Goal: Find contact information: Find contact information

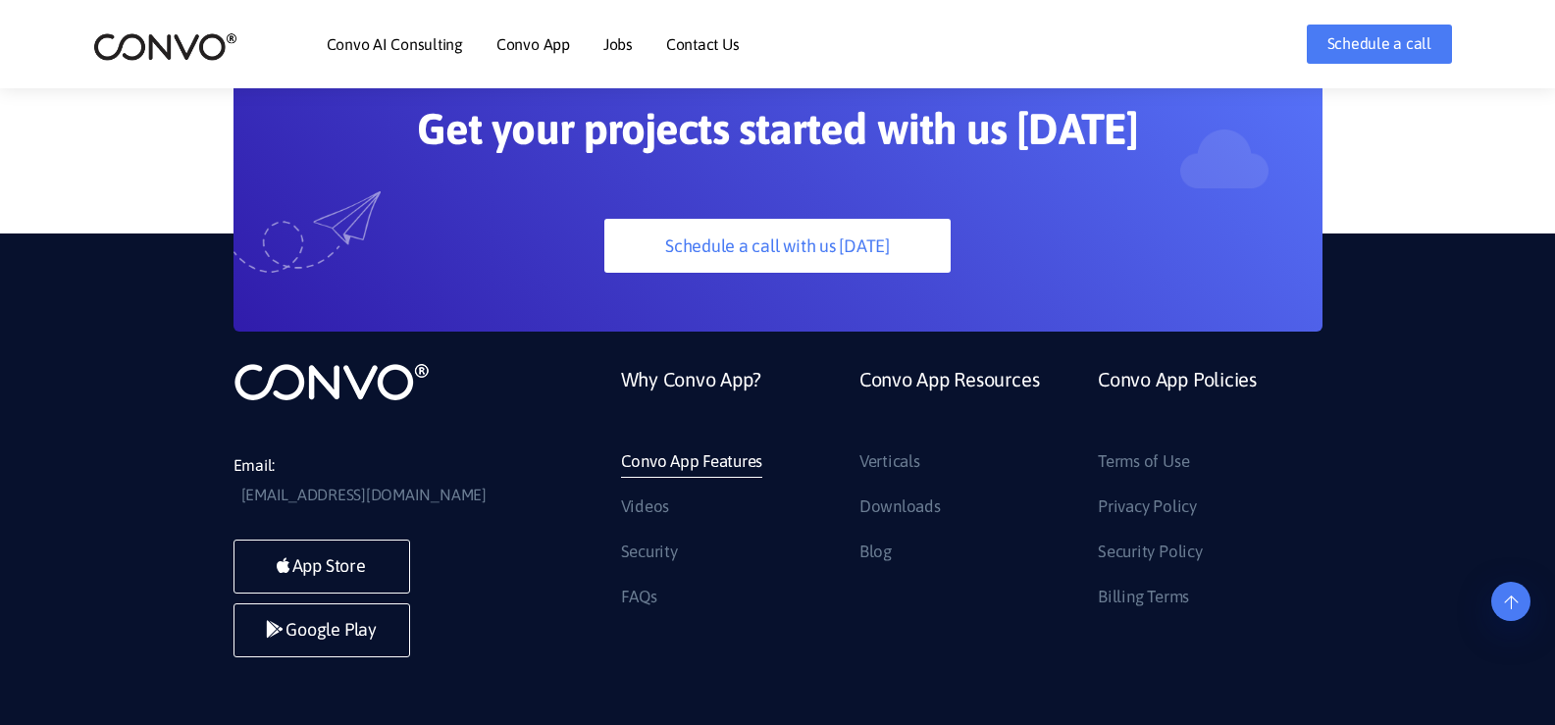
scroll to position [5528, 0]
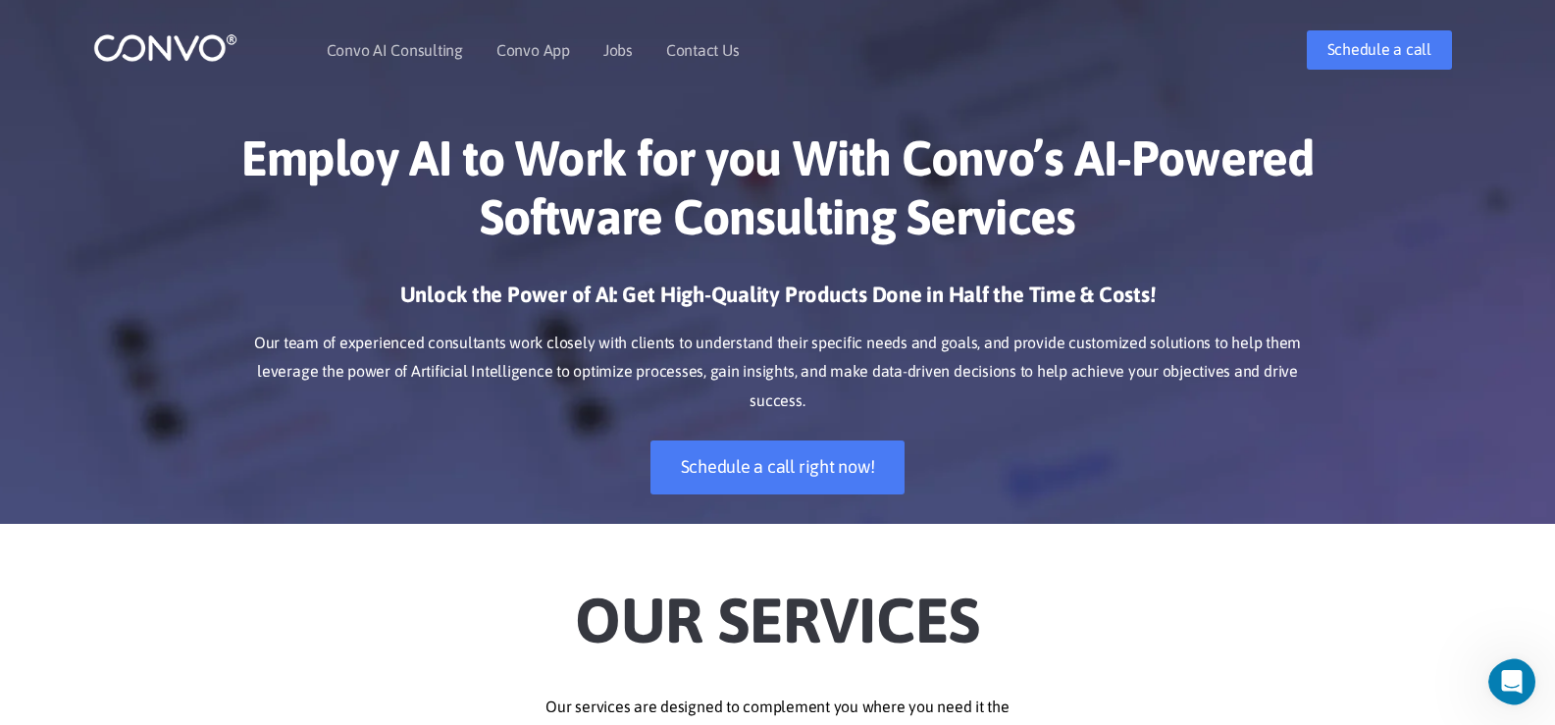
scroll to position [0, 0]
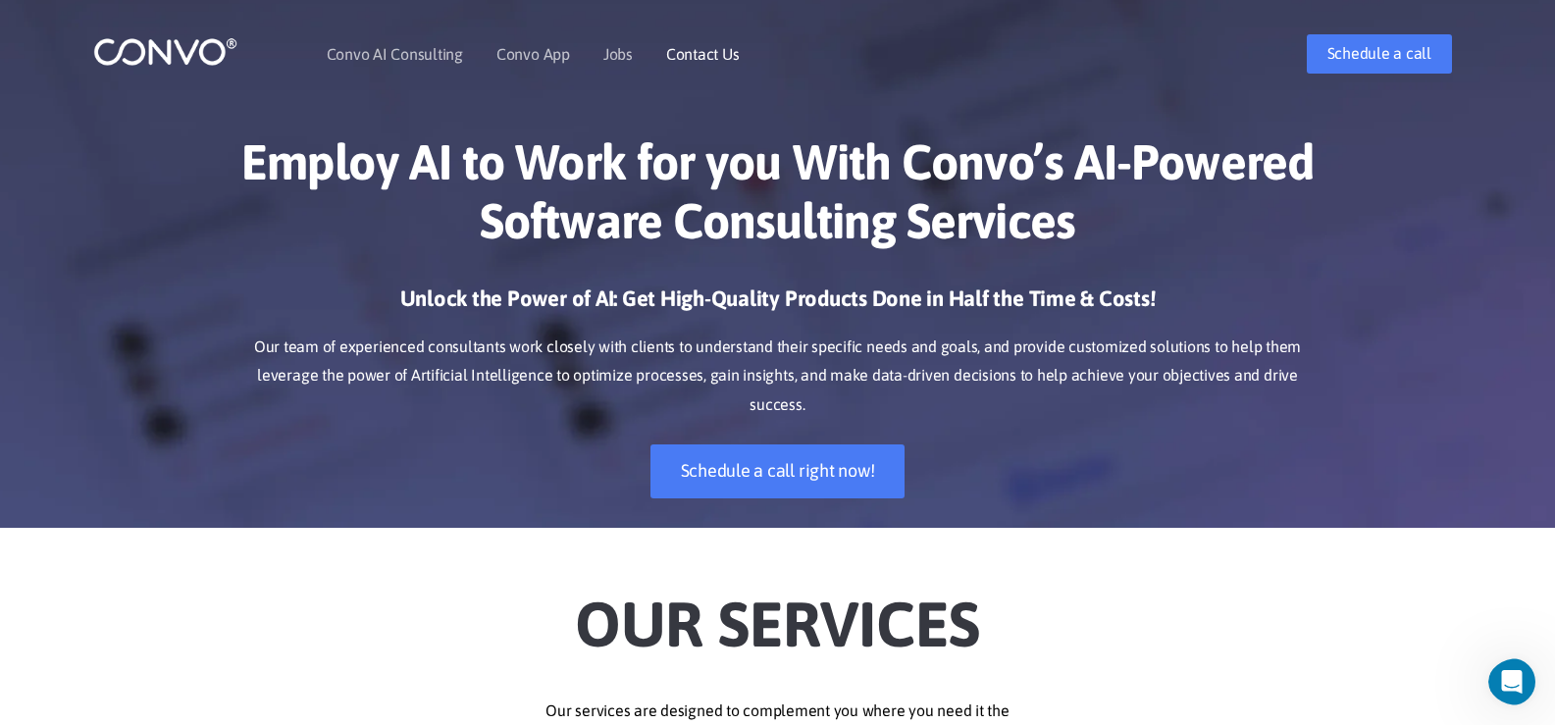
click at [694, 57] on link "Contact Us" at bounding box center [703, 54] width 74 height 16
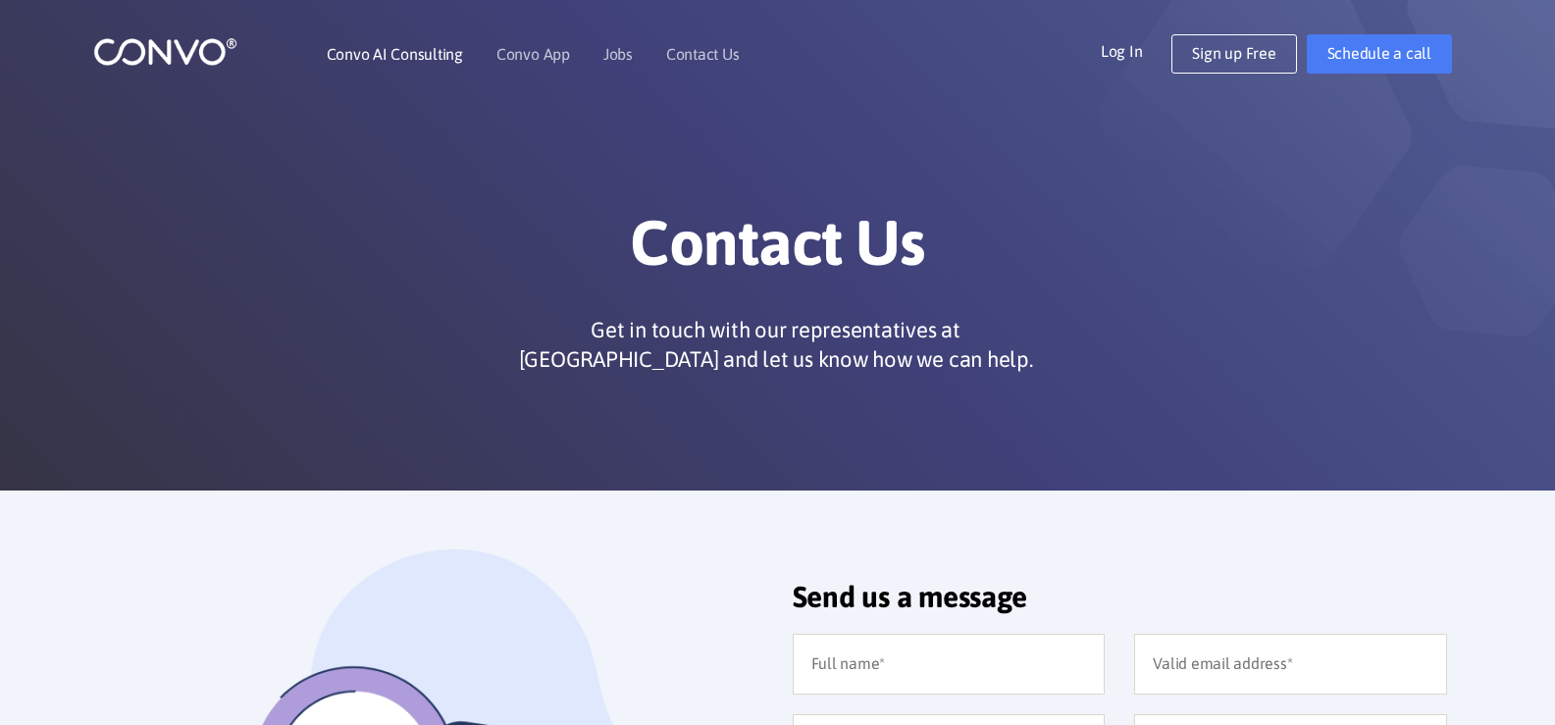
click at [421, 52] on link "Convo AI Consulting" at bounding box center [395, 54] width 136 height 16
